Goal: Information Seeking & Learning: Learn about a topic

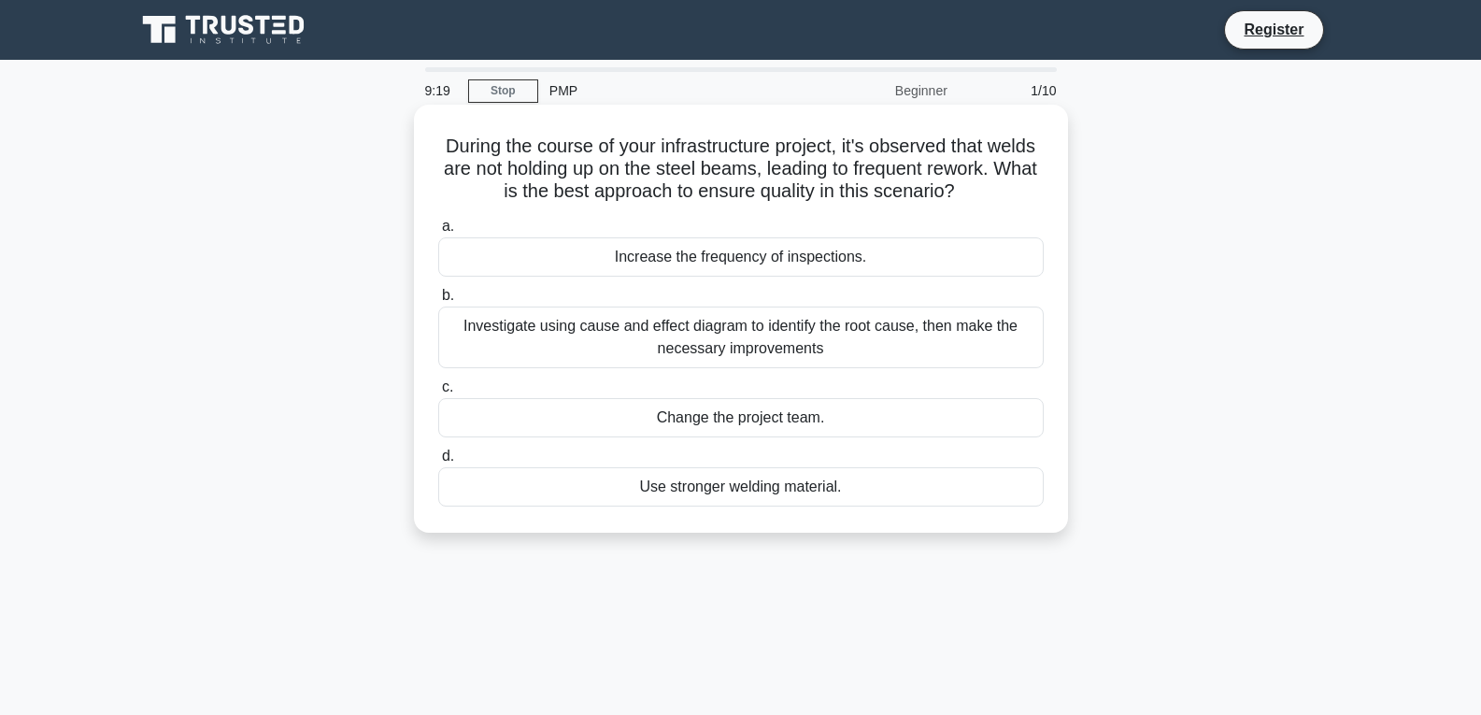
click at [457, 323] on div "Investigate using cause and effect diagram to identify the root cause, then mak…" at bounding box center [740, 337] width 605 height 62
click at [438, 302] on input "b. Investigate using cause and effect diagram to identify the root cause, then …" at bounding box center [438, 296] width 0 height 12
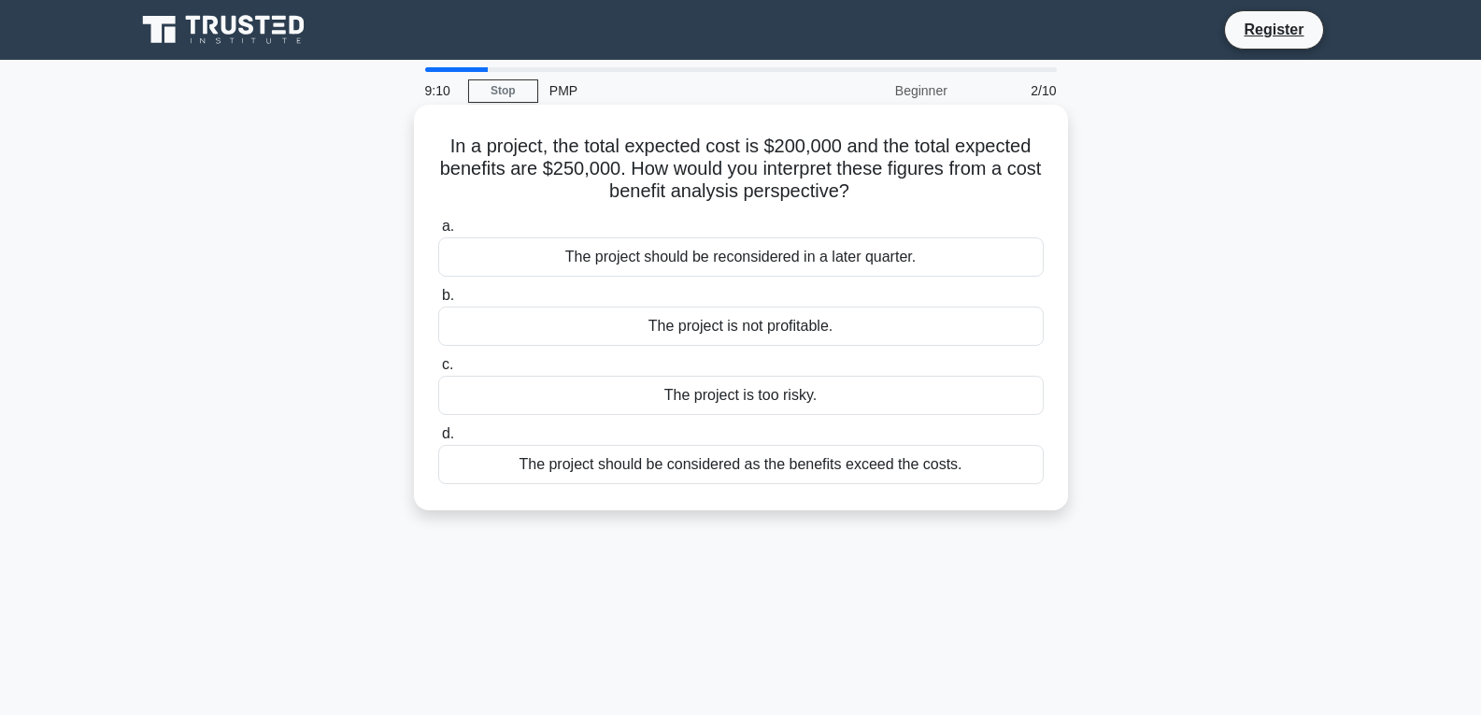
click at [530, 320] on div "The project is not profitable." at bounding box center [740, 325] width 605 height 39
click at [438, 302] on input "b. The project is not profitable." at bounding box center [438, 296] width 0 height 12
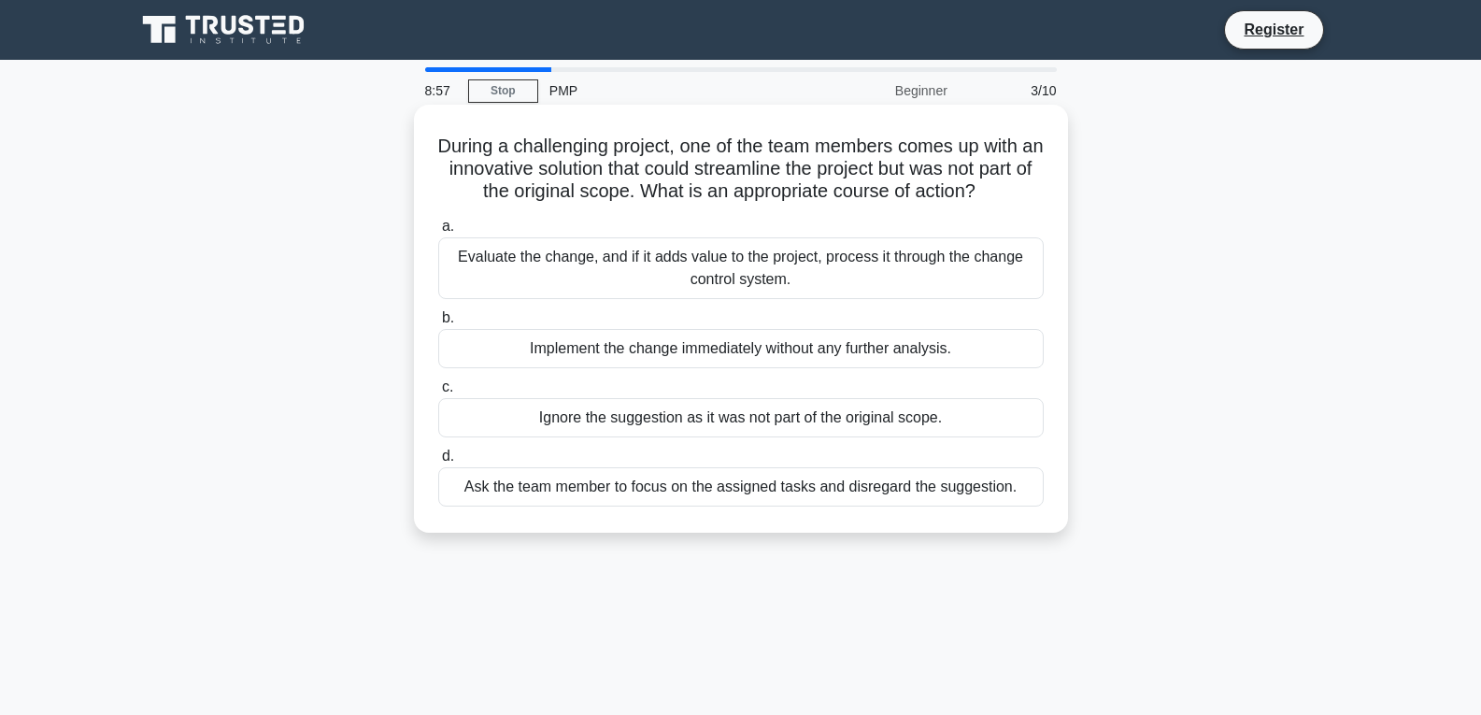
click at [554, 355] on div "Implement the change immediately without any further analysis." at bounding box center [740, 348] width 605 height 39
click at [438, 324] on input "b. Implement the change immediately without any further analysis." at bounding box center [438, 318] width 0 height 12
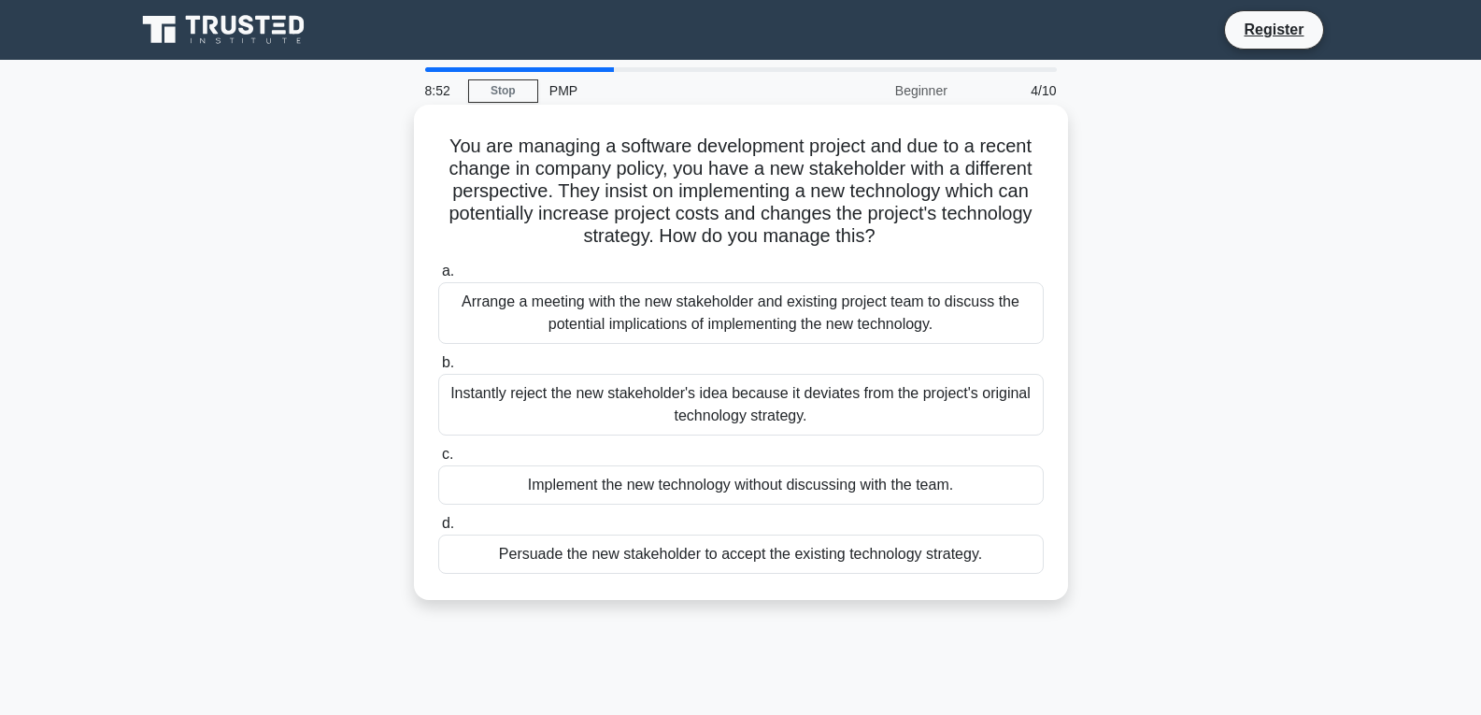
click at [589, 491] on div "Implement the new technology without discussing with the team." at bounding box center [740, 484] width 605 height 39
click at [438, 461] on input "c. Implement the new technology without discussing with the team." at bounding box center [438, 455] width 0 height 12
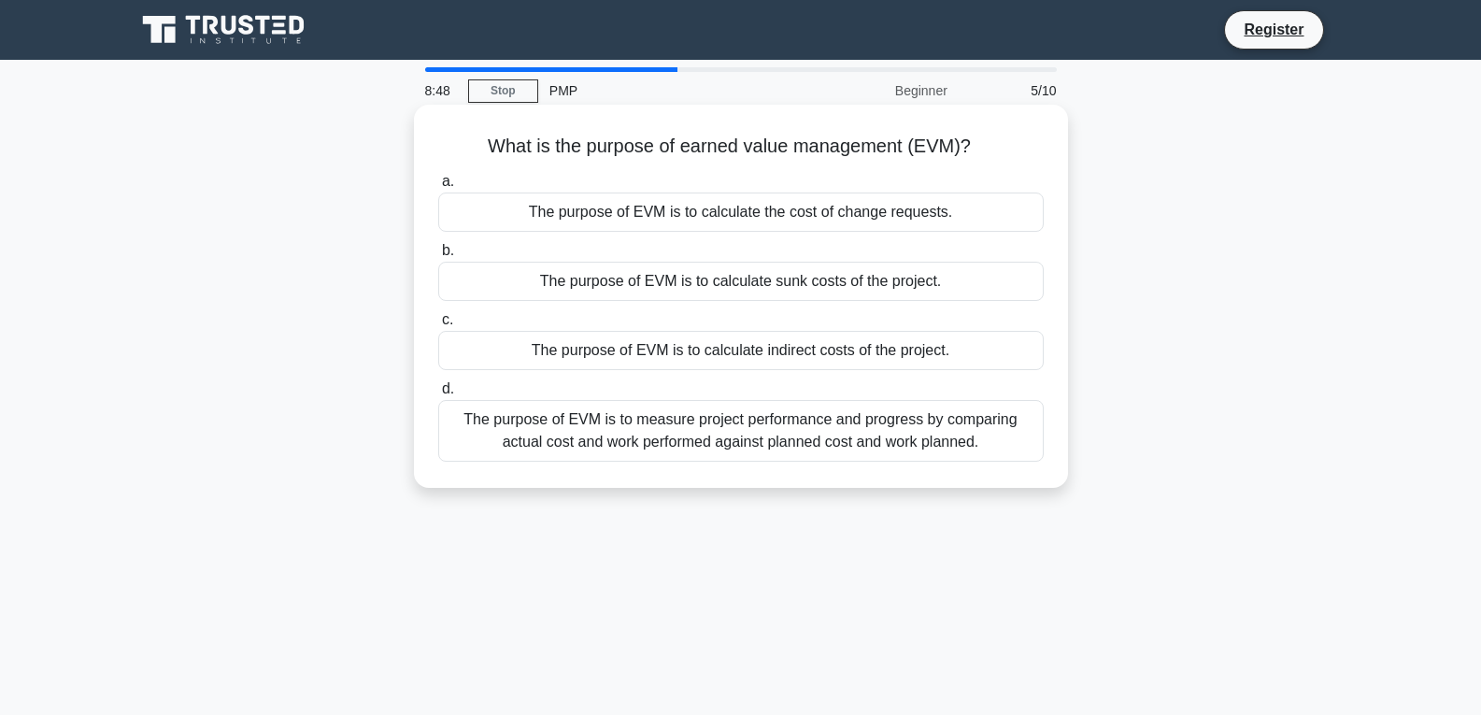
click at [618, 278] on div "The purpose of EVM is to calculate sunk costs of the project." at bounding box center [740, 281] width 605 height 39
click at [438, 257] on input "b. The purpose of EVM is to calculate sunk costs of the project." at bounding box center [438, 251] width 0 height 12
